Goal: Information Seeking & Learning: Learn about a topic

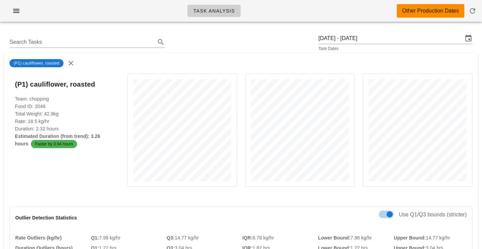
click at [311, 16] on div "Task Analysis Other Production Dates" at bounding box center [241, 11] width 482 height 22
click at [293, 53] on div "(P1) cauliflower, roasted" at bounding box center [241, 63] width 474 height 20
click at [71, 61] on icon "button" at bounding box center [71, 63] width 8 height 8
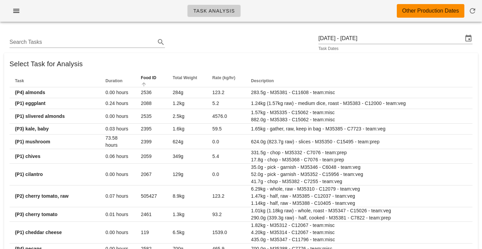
scroll to position [0, 0]
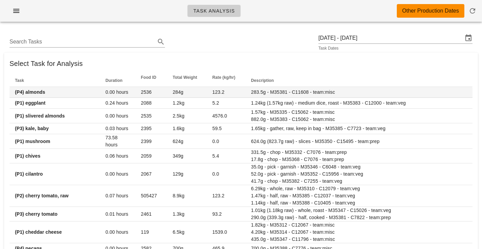
click at [57, 90] on td "(P4) almonds" at bounding box center [55, 92] width 91 height 11
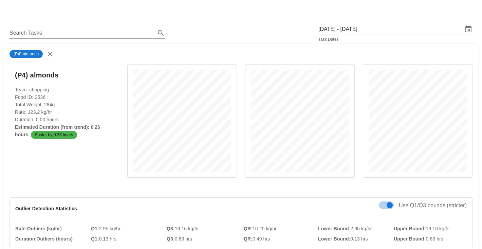
scroll to position [10, 0]
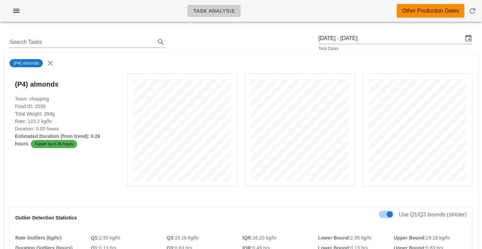
click at [308, 54] on div "(P4) almonds" at bounding box center [241, 63] width 474 height 20
click at [50, 64] on icon "button" at bounding box center [50, 63] width 8 height 8
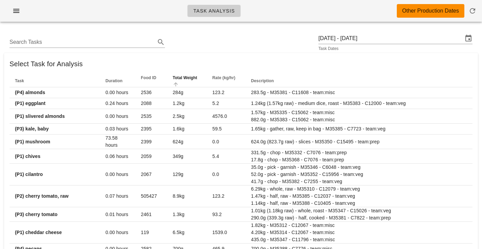
click at [176, 78] on span "Total Weight" at bounding box center [185, 77] width 24 height 5
click at [175, 76] on span "Total Weight" at bounding box center [185, 77] width 24 height 5
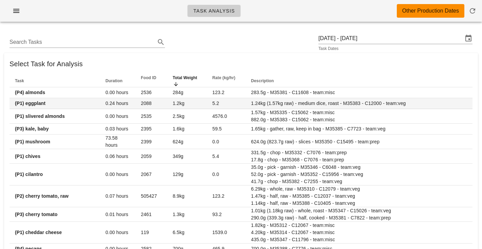
click at [180, 107] on td "1.2kg" at bounding box center [187, 103] width 40 height 11
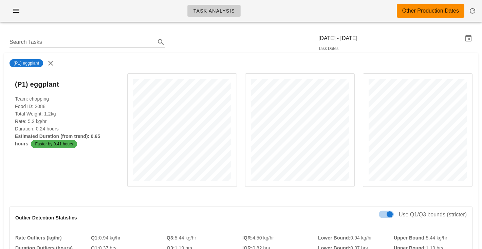
click at [203, 58] on div "(P1) eggplant" at bounding box center [241, 63] width 474 height 20
click at [240, 62] on div "(P1) eggplant" at bounding box center [241, 63] width 474 height 20
click at [240, 75] on div at bounding box center [182, 135] width 118 height 132
click at [240, 88] on div at bounding box center [182, 135] width 118 height 132
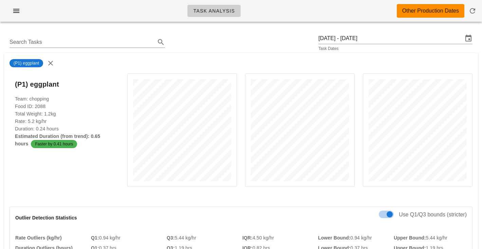
click at [240, 91] on div at bounding box center [182, 135] width 118 height 132
click at [240, 103] on div at bounding box center [182, 135] width 118 height 132
click at [241, 101] on div at bounding box center [300, 135] width 118 height 132
drag, startPoint x: 241, startPoint y: 101, endPoint x: 237, endPoint y: 124, distance: 22.8
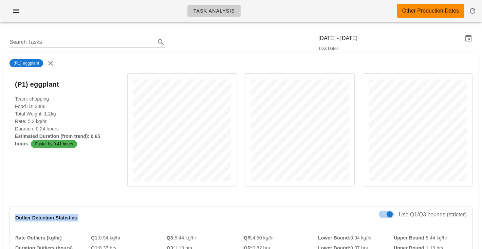
click at [237, 124] on div "(P1) eggplant Team: chopping Food ID: 2088 Total Weight: 1.2kg Rate: 5.2 kg/hr …" at bounding box center [240, 135] width 471 height 132
click at [237, 124] on div at bounding box center [182, 135] width 118 height 132
click at [241, 126] on div at bounding box center [182, 135] width 118 height 132
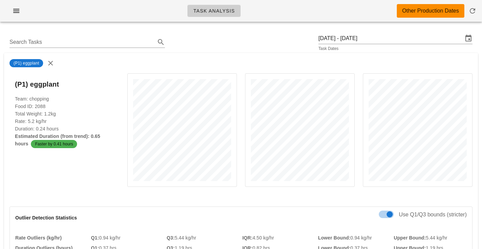
click at [241, 126] on div at bounding box center [182, 135] width 118 height 132
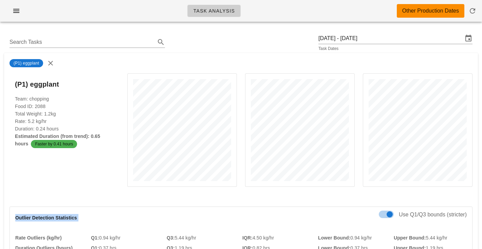
click at [241, 126] on div at bounding box center [182, 135] width 118 height 132
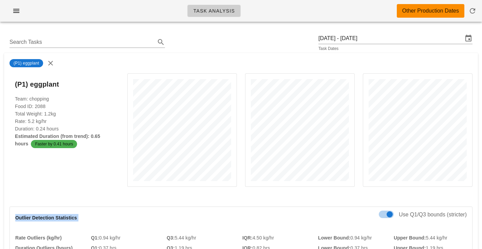
drag, startPoint x: 212, startPoint y: 63, endPoint x: 244, endPoint y: 205, distance: 146.2
click at [237, 193] on div at bounding box center [182, 135] width 118 height 132
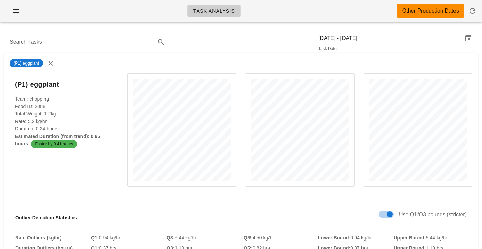
click at [237, 193] on div at bounding box center [182, 135] width 118 height 132
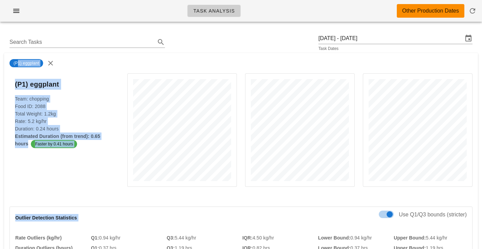
drag, startPoint x: 237, startPoint y: 193, endPoint x: 229, endPoint y: 60, distance: 133.6
click at [229, 60] on div "(P1) eggplant" at bounding box center [241, 63] width 474 height 20
drag, startPoint x: 229, startPoint y: 60, endPoint x: 242, endPoint y: 204, distance: 144.5
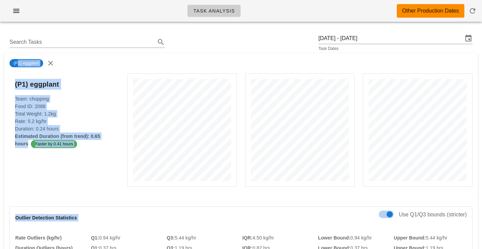
drag, startPoint x: 242, startPoint y: 204, endPoint x: 238, endPoint y: 68, distance: 135.8
click at [238, 68] on div "(P1) eggplant" at bounding box center [241, 63] width 474 height 20
drag, startPoint x: 238, startPoint y: 68, endPoint x: 238, endPoint y: 193, distance: 124.9
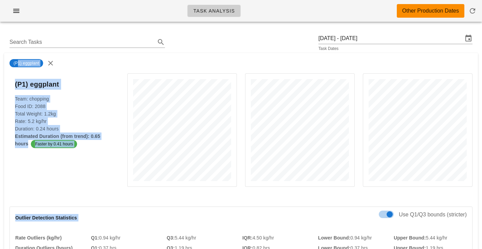
click at [238, 193] on div at bounding box center [182, 135] width 118 height 132
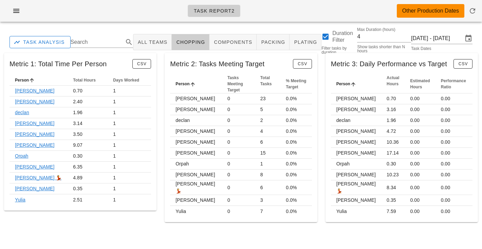
click at [56, 62] on div "Metric 1: Total Time Per Person CSV" at bounding box center [80, 64] width 152 height 22
click at [57, 62] on div "Metric 1: Total Time Per Person CSV" at bounding box center [80, 64] width 152 height 22
click at [456, 37] on input "Thursday September 4 - Sunday September 7" at bounding box center [437, 38] width 52 height 11
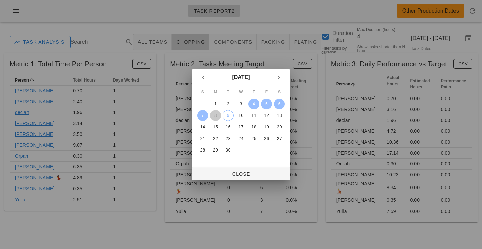
click at [220, 117] on div "8" at bounding box center [215, 115] width 11 height 5
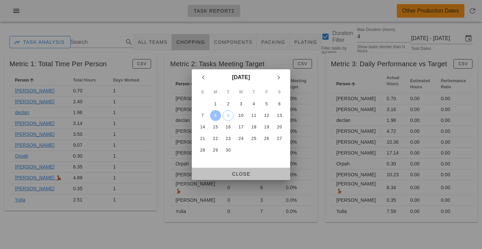
click at [230, 170] on button "Close" at bounding box center [241, 174] width 98 height 12
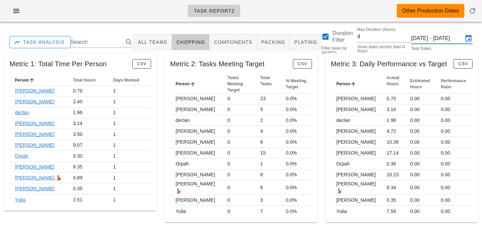
click at [430, 33] on input "Monday September 8 - Tuesday September 9" at bounding box center [437, 38] width 52 height 11
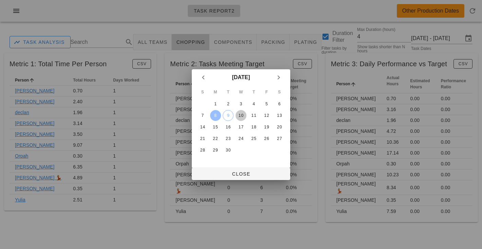
click at [238, 118] on div "10" at bounding box center [241, 115] width 11 height 5
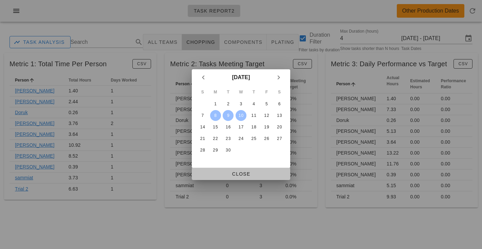
click at [230, 169] on button "Close" at bounding box center [241, 174] width 98 height 12
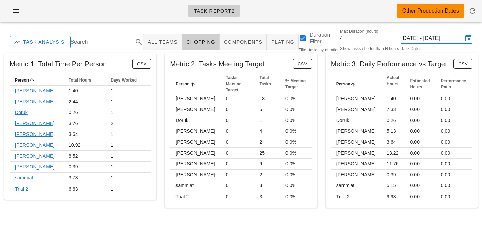
click at [161, 82] on div "Metric 2: Tasks Meeting Target CSV Person Tasks Meeting Target Total Tasks % Me…" at bounding box center [241, 130] width 161 height 163
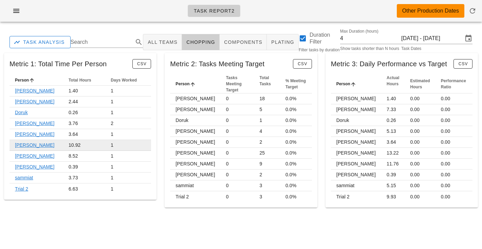
click at [63, 145] on td "10.92" at bounding box center [84, 145] width 42 height 11
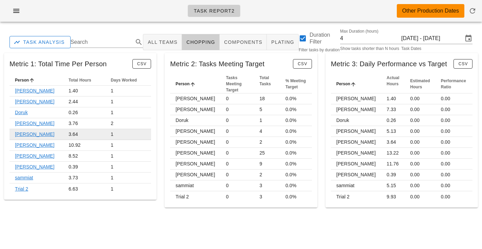
click at [63, 133] on td "3.64" at bounding box center [84, 134] width 42 height 11
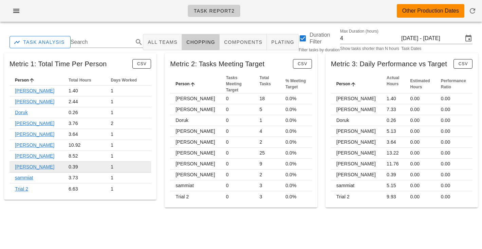
click at [63, 166] on td "0.39" at bounding box center [84, 167] width 42 height 11
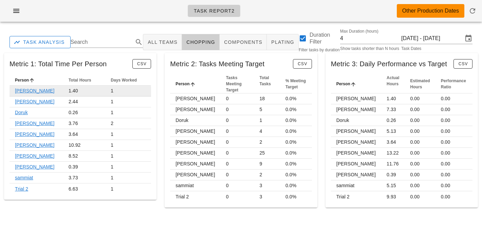
click at [63, 91] on td "1.40" at bounding box center [84, 91] width 42 height 11
drag, startPoint x: 59, startPoint y: 91, endPoint x: 62, endPoint y: 212, distance: 120.9
click at [62, 212] on div "Task Report2 Other Production Dates Task Analysis Search All Teams chopping com…" at bounding box center [241, 124] width 482 height 249
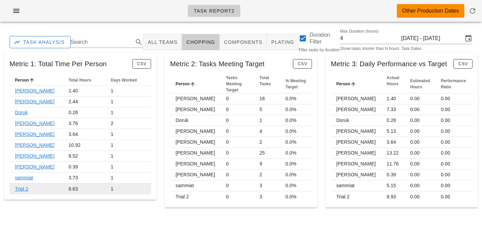
click at [66, 189] on td "6.63" at bounding box center [84, 188] width 42 height 11
click at [63, 187] on td "6.63" at bounding box center [84, 188] width 42 height 11
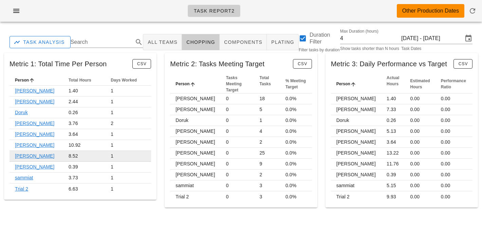
click at [63, 157] on td "8.52" at bounding box center [84, 156] width 42 height 11
click at [63, 156] on td "8.52" at bounding box center [84, 156] width 42 height 11
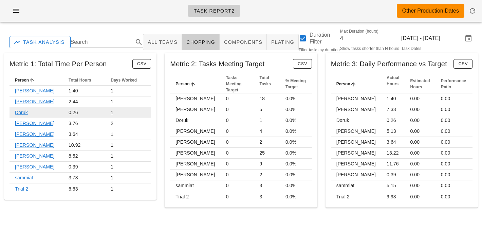
click at [63, 113] on td "0.26" at bounding box center [84, 112] width 42 height 11
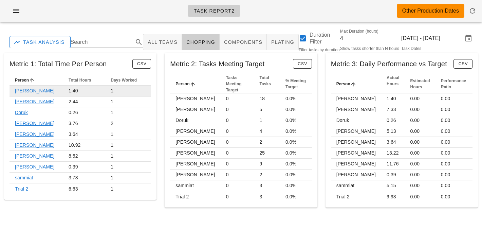
click at [63, 91] on td "1.40" at bounding box center [84, 91] width 42 height 11
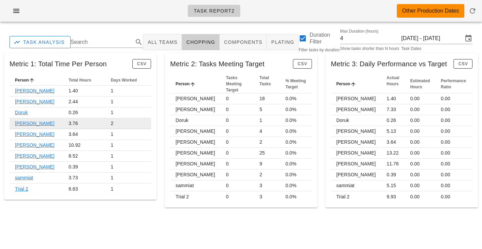
click at [63, 127] on td "3.76" at bounding box center [84, 123] width 42 height 11
click at [63, 124] on td "3.76" at bounding box center [84, 123] width 42 height 11
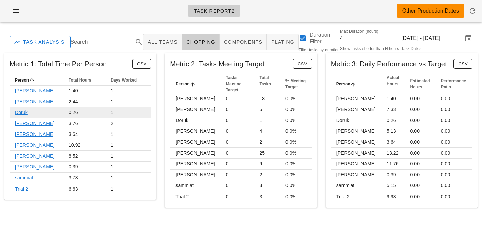
click at [63, 113] on td "0.26" at bounding box center [84, 112] width 42 height 11
click at [63, 112] on td "0.26" at bounding box center [84, 112] width 42 height 11
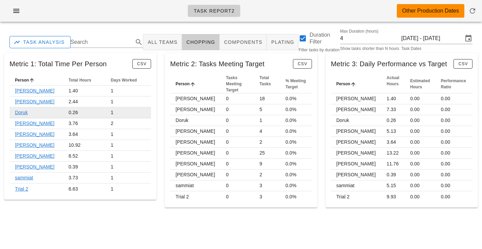
click at [63, 112] on td "0.26" at bounding box center [84, 112] width 42 height 11
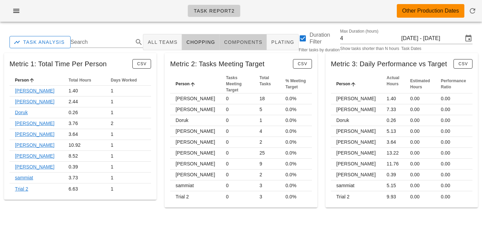
click at [241, 42] on span "components" at bounding box center [243, 41] width 39 height 5
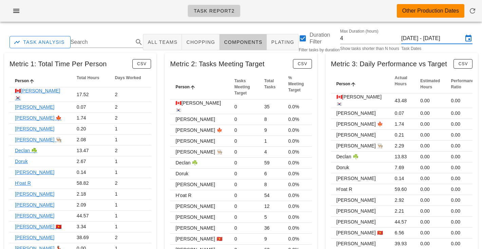
click at [437, 37] on input "Monday September 8 - Wednesday September 10" at bounding box center [432, 38] width 62 height 11
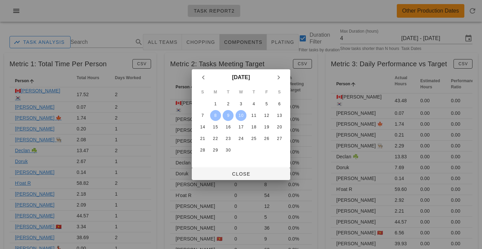
click at [227, 116] on div "9" at bounding box center [228, 115] width 11 height 5
type input "Tuesday September 9 - Tuesday September 9"
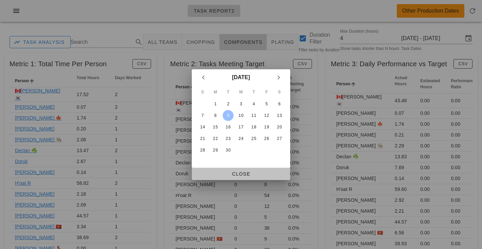
click at [239, 176] on span "Close" at bounding box center [241, 173] width 88 height 5
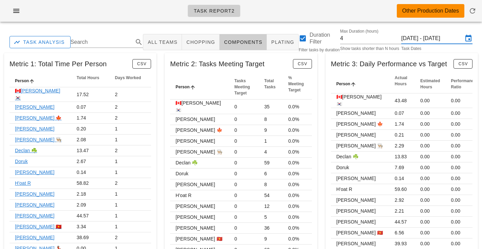
click at [421, 35] on input "Tuesday September 9 - Tuesday September 9" at bounding box center [432, 38] width 62 height 11
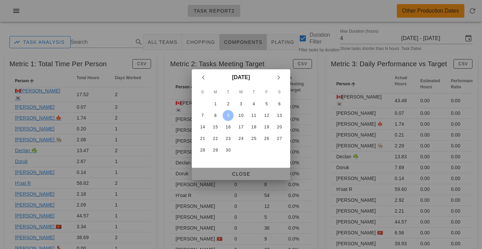
click at [241, 170] on button "Close" at bounding box center [241, 174] width 98 height 12
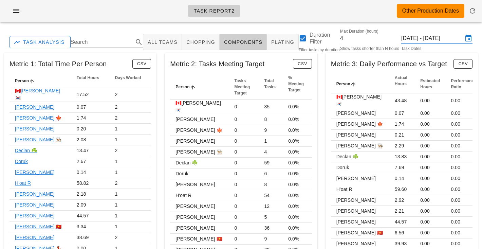
click at [433, 40] on input "Tuesday September 9 - Tuesday September 9" at bounding box center [432, 38] width 62 height 11
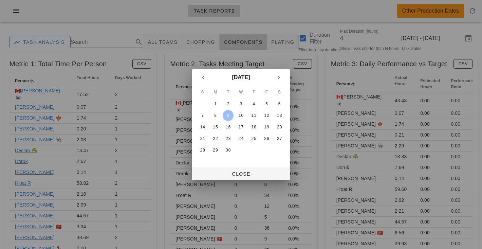
click at [285, 42] on div at bounding box center [241, 124] width 482 height 249
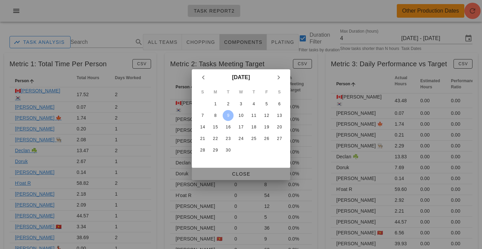
click at [241, 175] on span "Close" at bounding box center [241, 173] width 88 height 5
